Goal: Communication & Community: Answer question/provide support

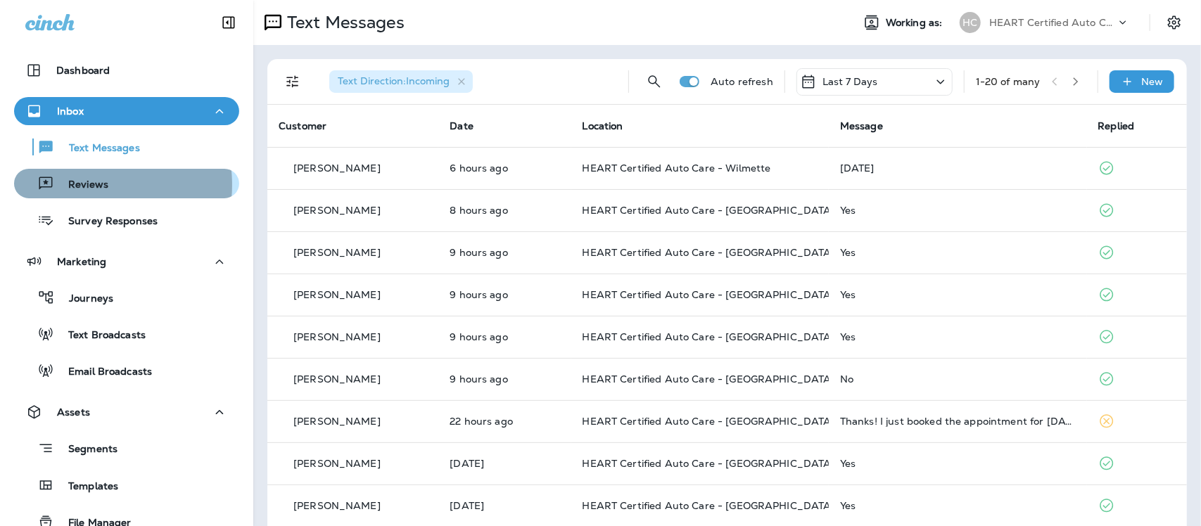
click at [82, 185] on p "Reviews" at bounding box center [81, 185] width 54 height 13
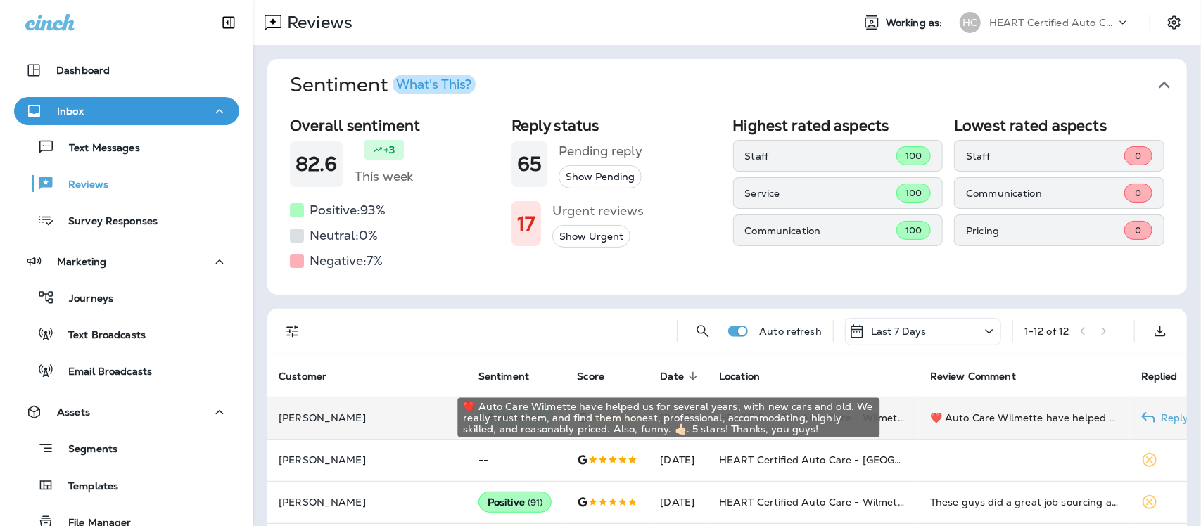
click at [982, 414] on div "❤️ Auto Care Wilmette have helped us for several years, with new cars and old. …" at bounding box center [1024, 418] width 189 height 14
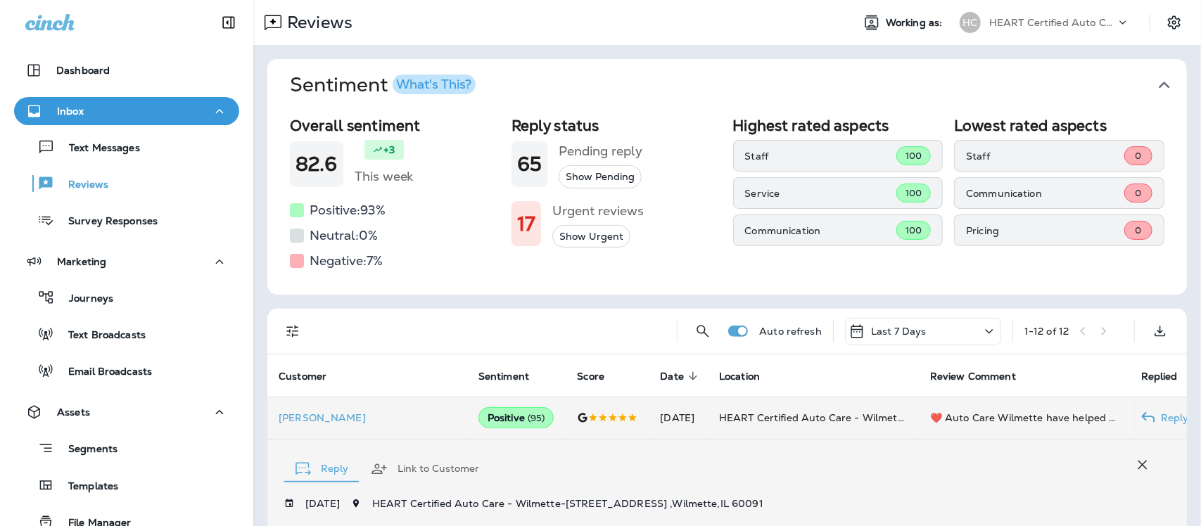
scroll to position [359, 0]
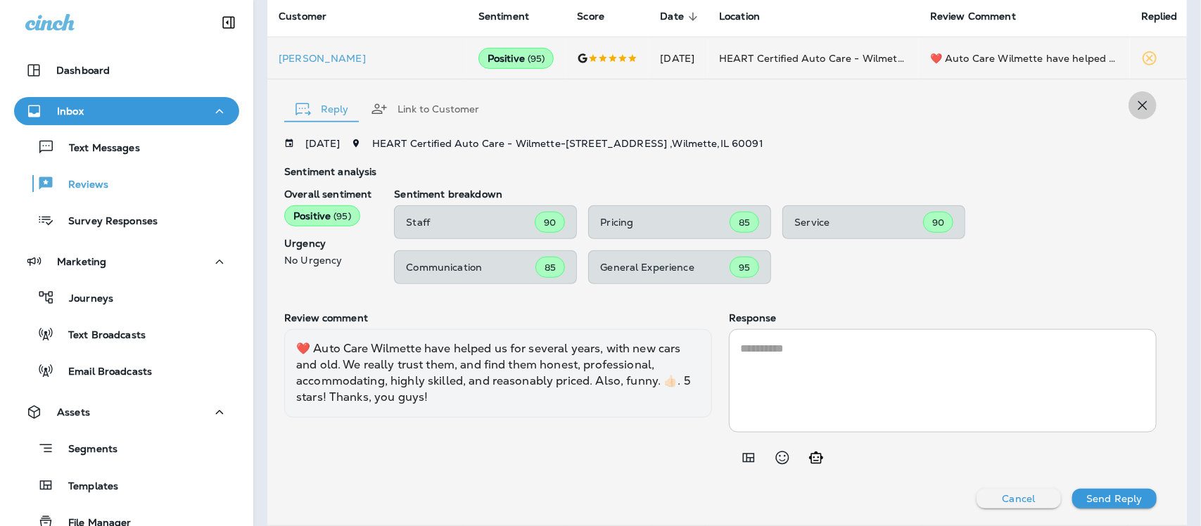
click at [1134, 109] on icon "button" at bounding box center [1142, 105] width 17 height 17
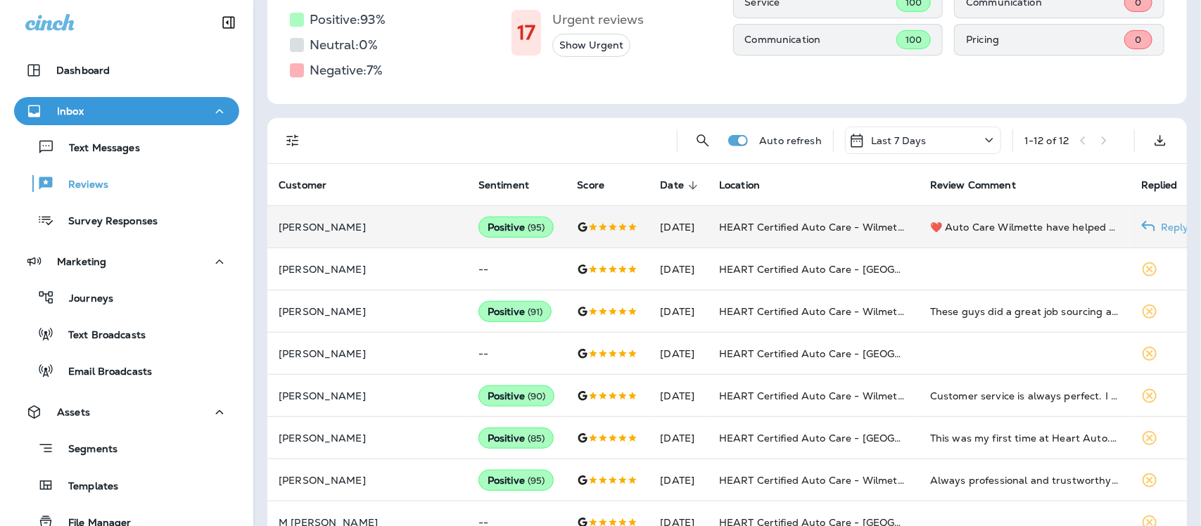
scroll to position [183, 0]
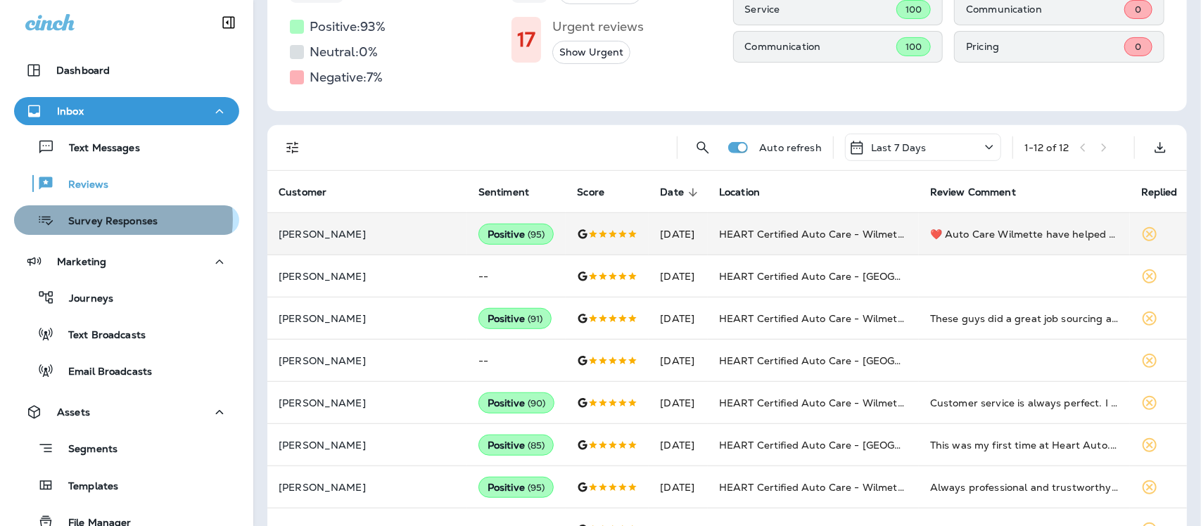
click at [117, 220] on p "Survey Responses" at bounding box center [105, 221] width 103 height 13
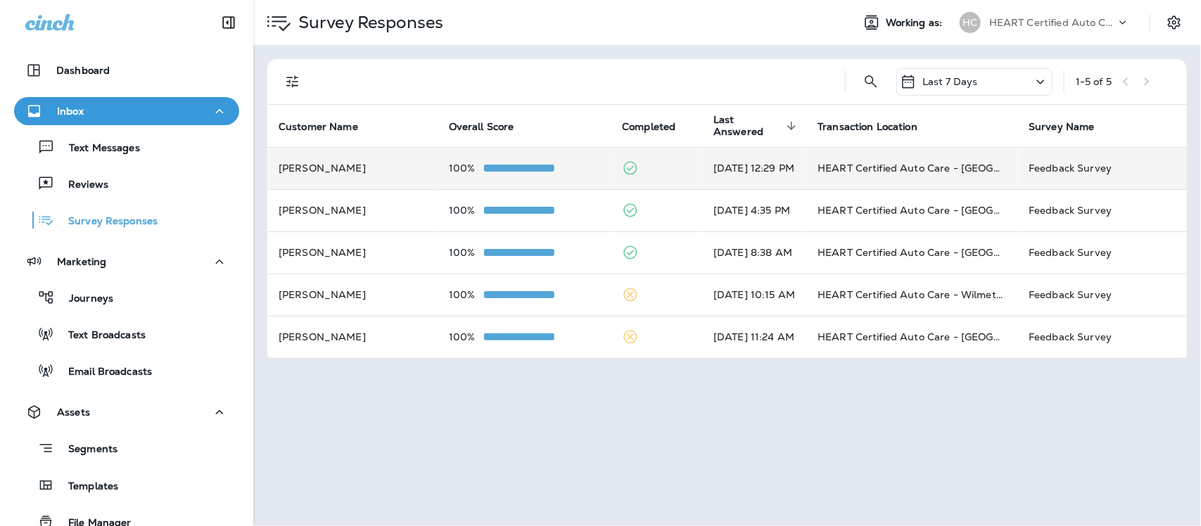
click at [898, 170] on td "HEART Certified Auto Care - [GEOGRAPHIC_DATA]" at bounding box center [911, 168] width 211 height 42
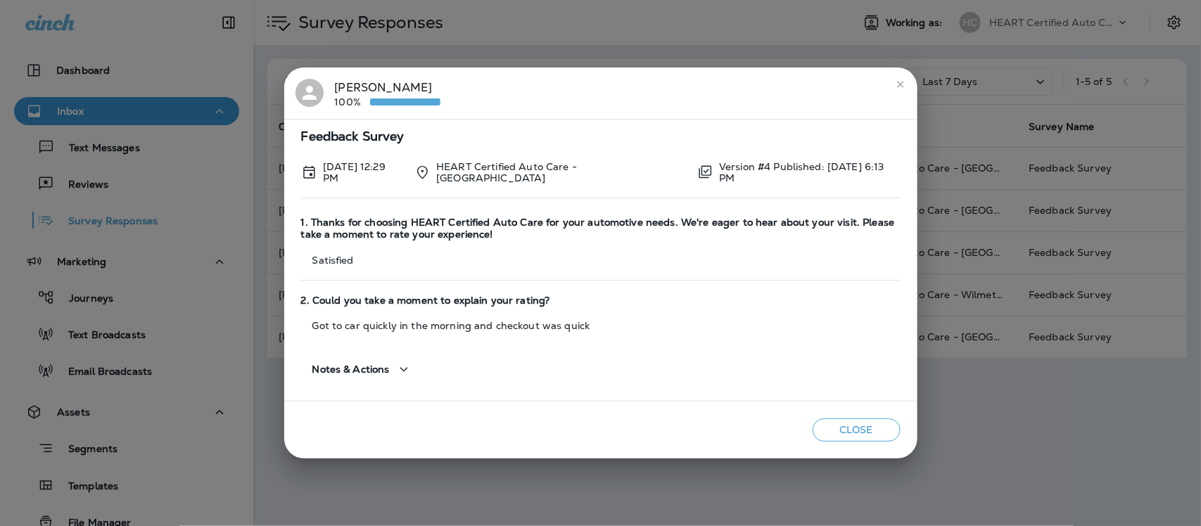
click at [908, 83] on button "close" at bounding box center [900, 84] width 23 height 23
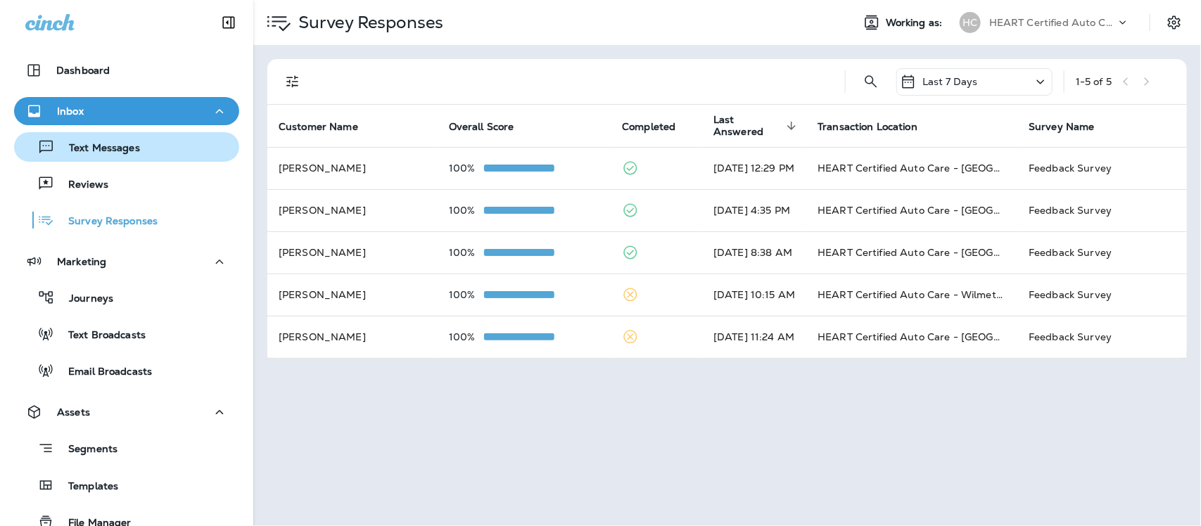
click at [118, 143] on p "Text Messages" at bounding box center [97, 148] width 85 height 13
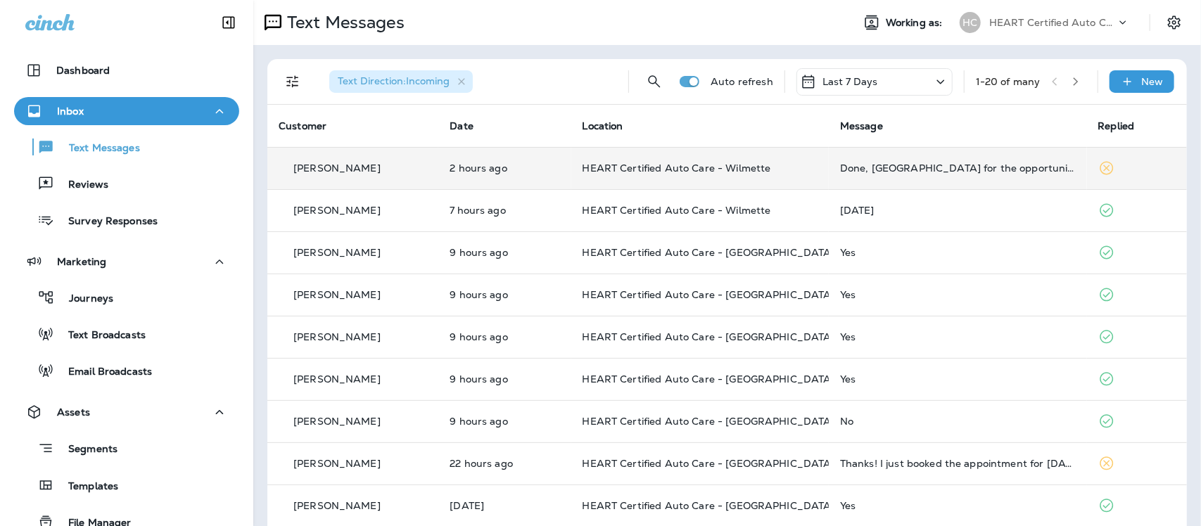
click at [840, 164] on div "Done, [GEOGRAPHIC_DATA] for the opportunity" at bounding box center [958, 168] width 236 height 11
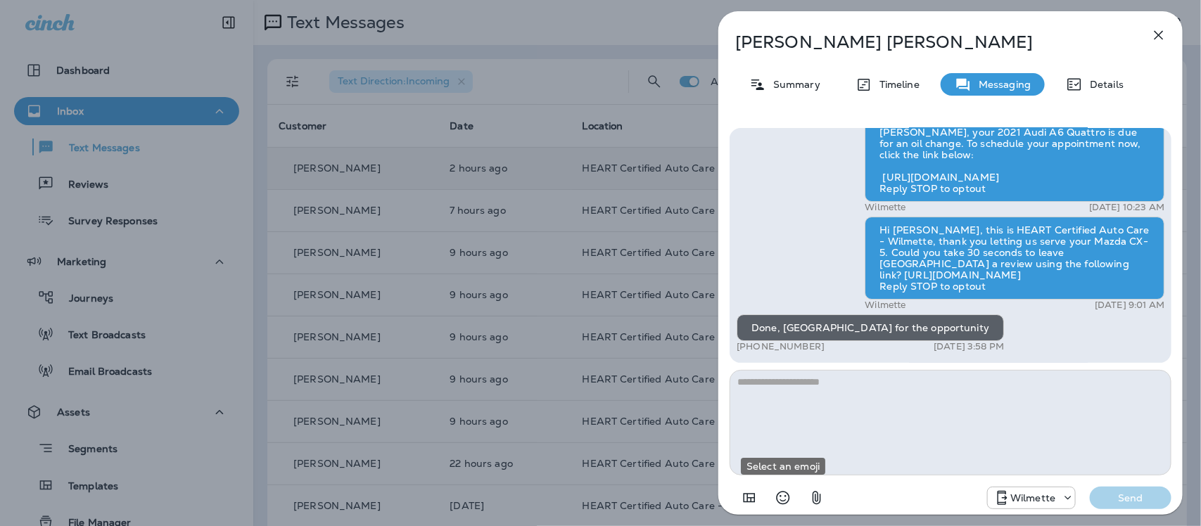
drag, startPoint x: 782, startPoint y: 496, endPoint x: 785, endPoint y: 489, distance: 7.6
click at [782, 496] on icon "Select an emoji" at bounding box center [783, 498] width 17 height 17
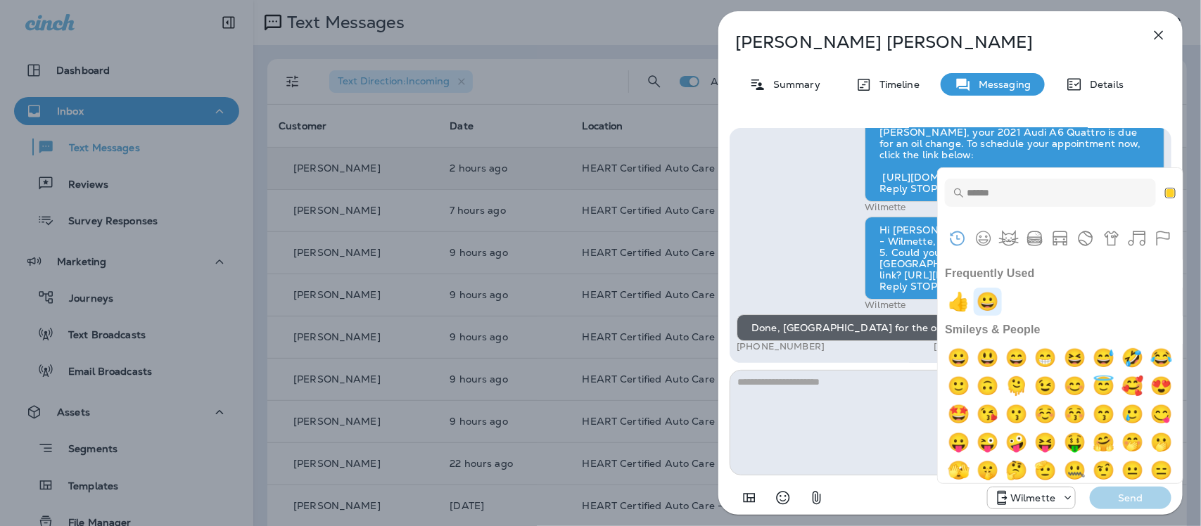
click at [1000, 298] on img "grinning" at bounding box center [988, 302] width 28 height 28
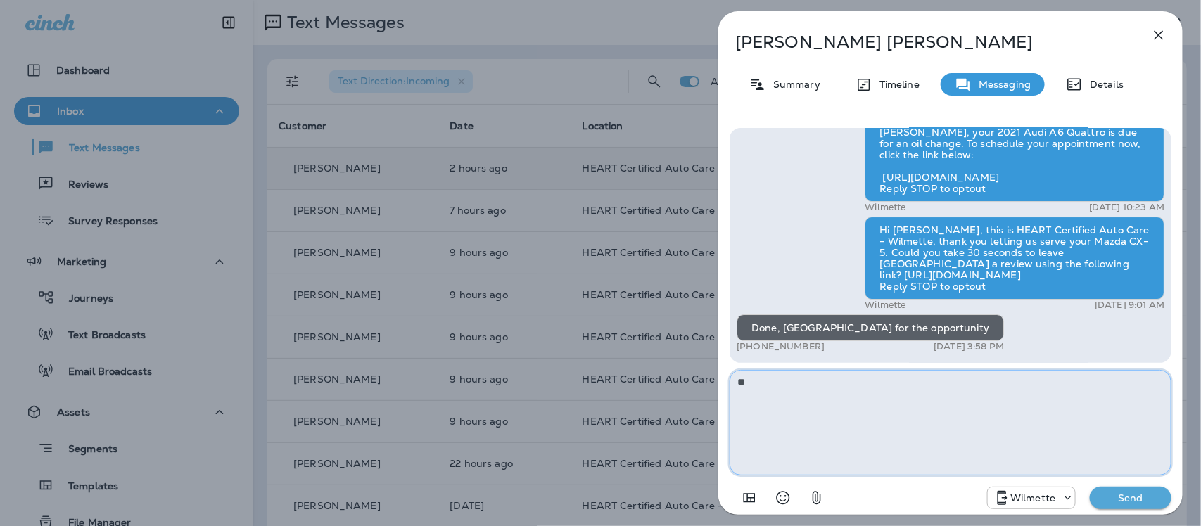
click at [818, 380] on textarea "**" at bounding box center [951, 423] width 442 height 106
type textarea "**********"
click at [1138, 502] on p "Send" at bounding box center [1130, 498] width 59 height 13
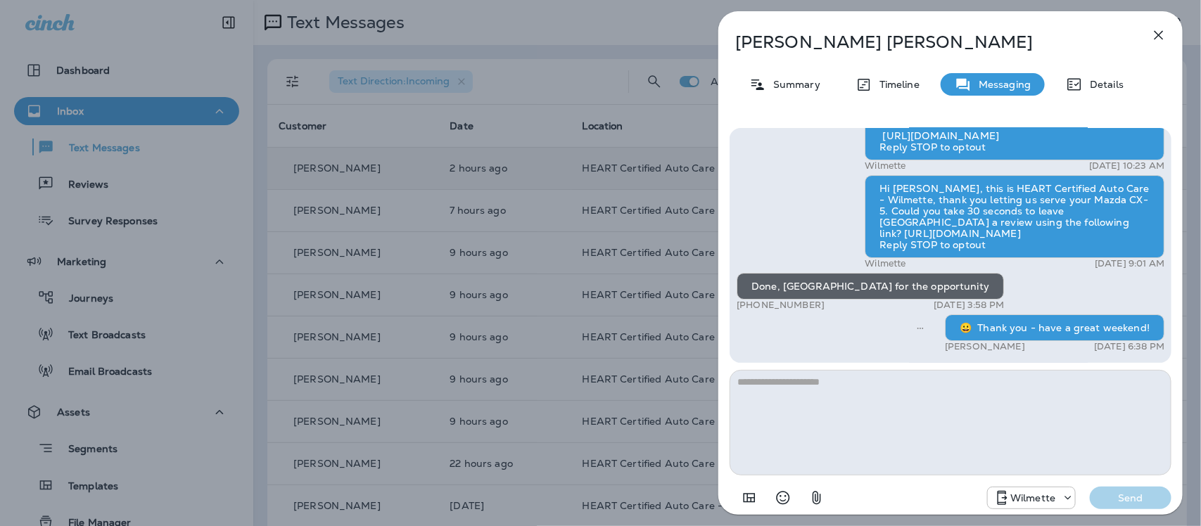
click at [1158, 30] on icon "button" at bounding box center [1158, 35] width 17 height 17
